Goal: Information Seeking & Learning: Stay updated

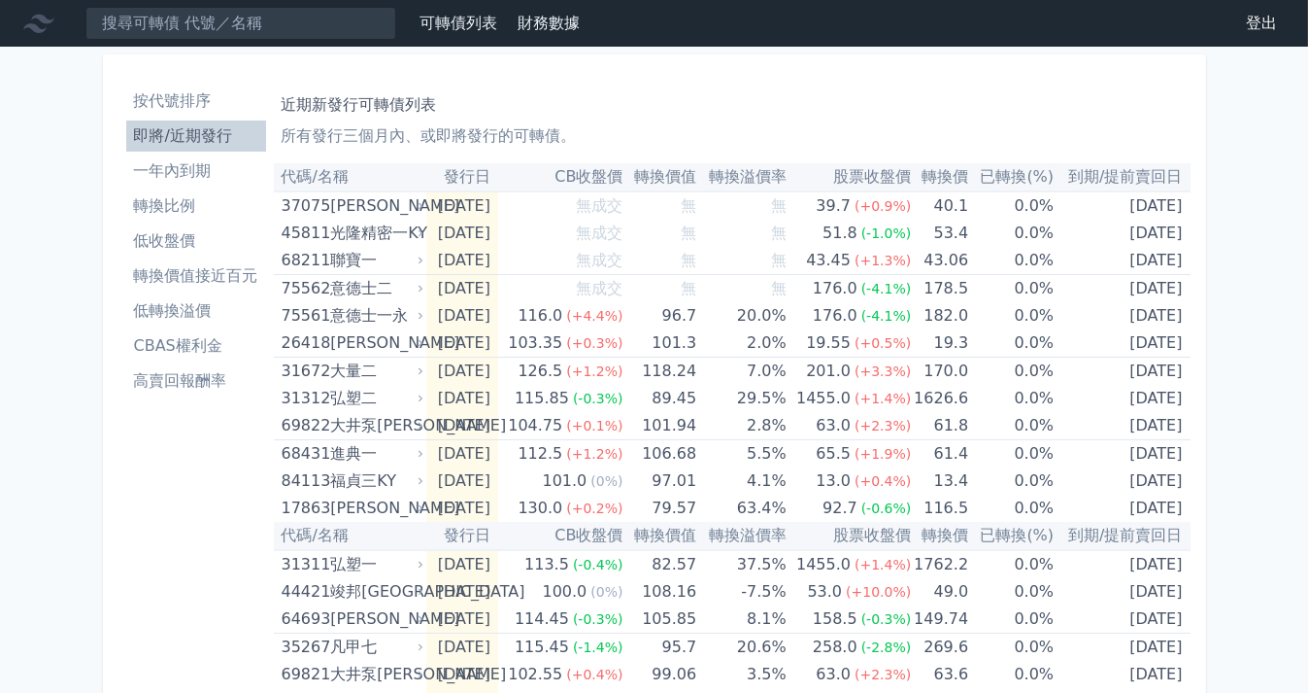
click at [220, 173] on li "一年內到期" at bounding box center [196, 170] width 140 height 23
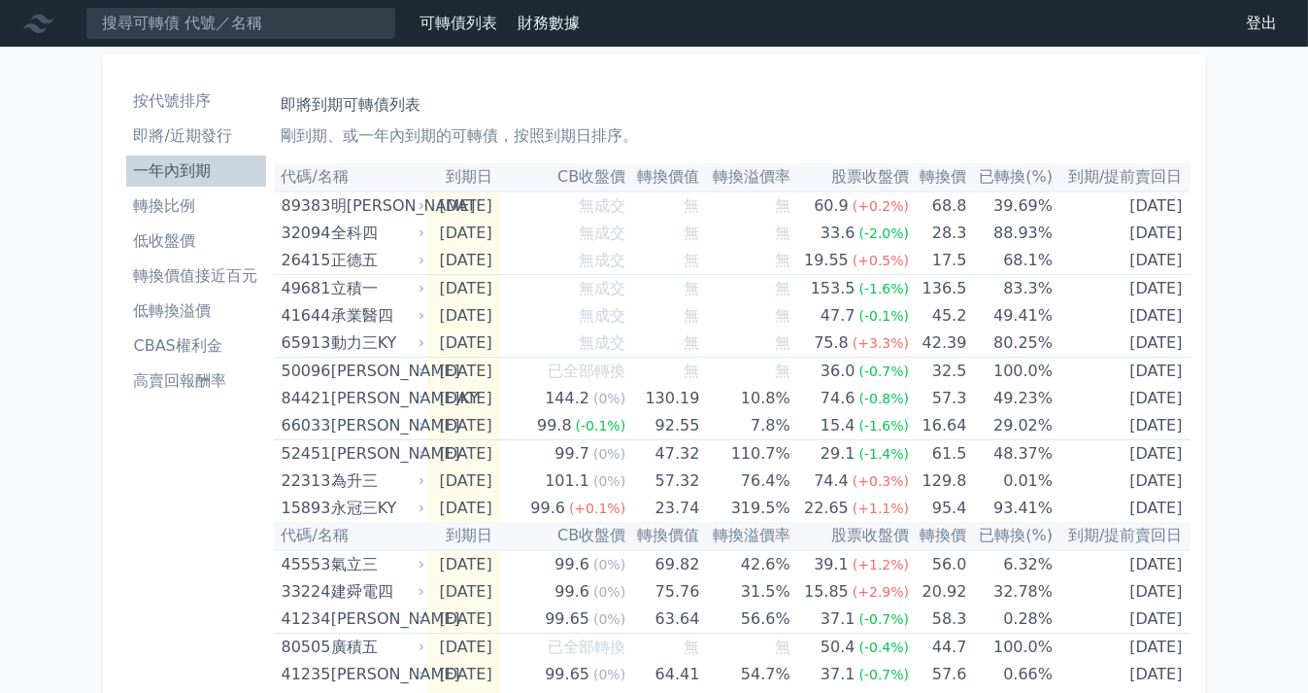
click at [211, 149] on link "即將/近期發行" at bounding box center [196, 135] width 140 height 31
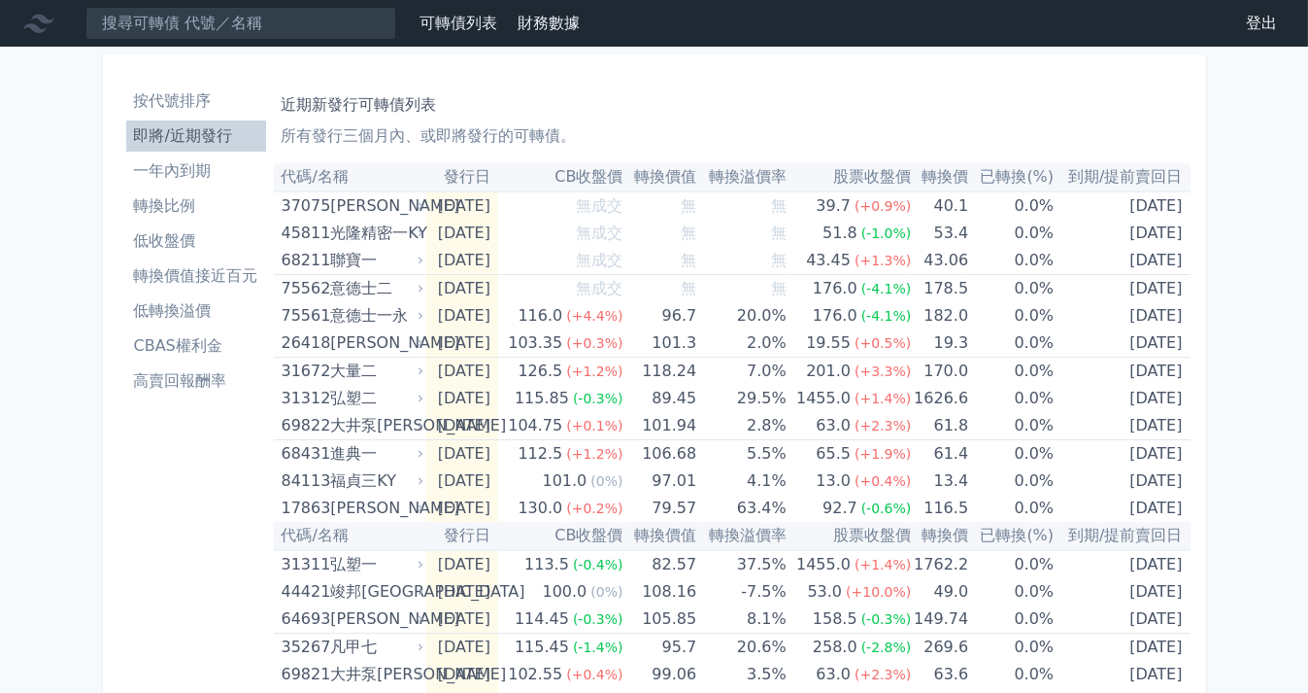
click at [190, 233] on li "低收盤價" at bounding box center [196, 240] width 140 height 23
